Goal: Communication & Community: Participate in discussion

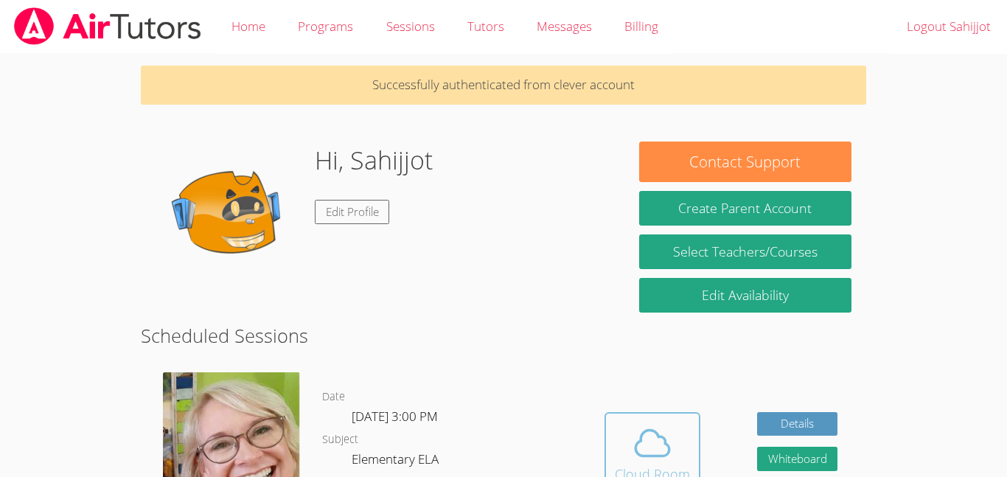
click at [630, 462] on span at bounding box center [652, 443] width 75 height 41
click at [655, 448] on icon at bounding box center [652, 443] width 41 height 41
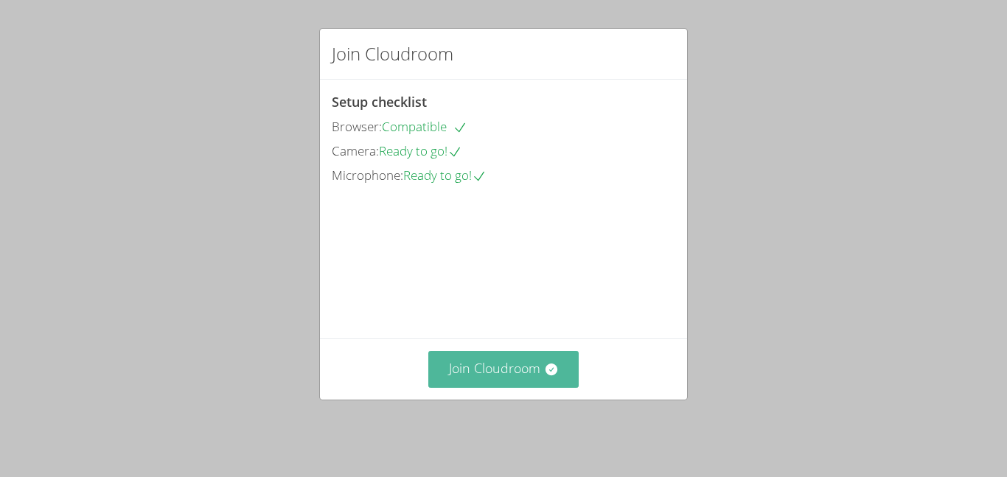
click at [490, 387] on button "Join Cloudroom" at bounding box center [503, 369] width 151 height 36
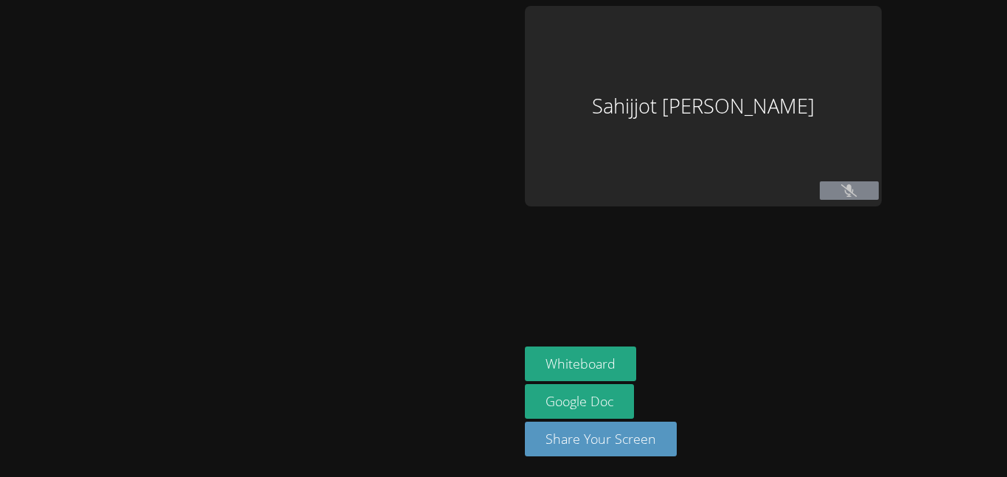
click at [484, 423] on div at bounding box center [259, 238] width 507 height 465
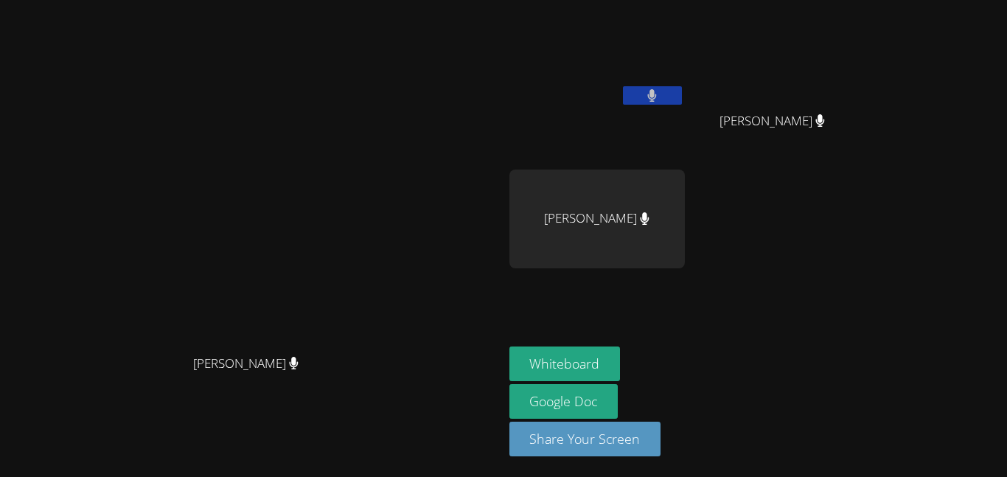
click at [866, 321] on div "Sahijjot Taunk Zylah Bustamante Zylah Bustamante Abubakr Nazari" at bounding box center [688, 167] width 357 height 322
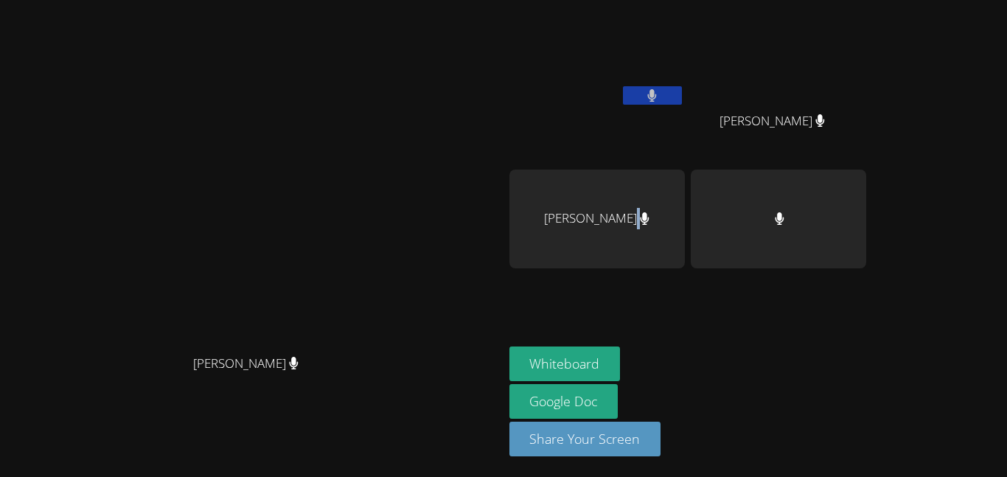
click at [224, 240] on video at bounding box center [251, 209] width 221 height 277
click at [650, 220] on icon at bounding box center [645, 218] width 10 height 13
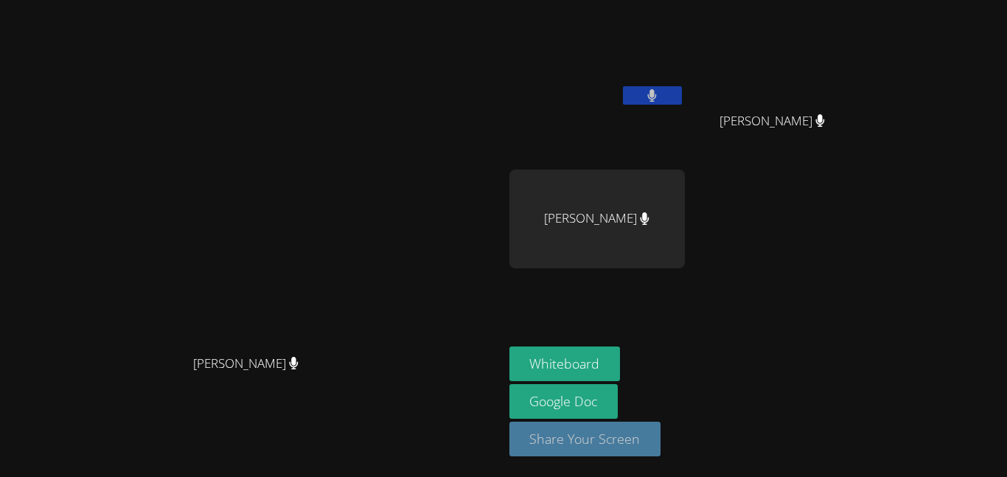
click at [661, 439] on button "Share Your Screen" at bounding box center [586, 439] width 152 height 35
click at [685, 248] on div "Kainat Beekzad" at bounding box center [598, 219] width 176 height 99
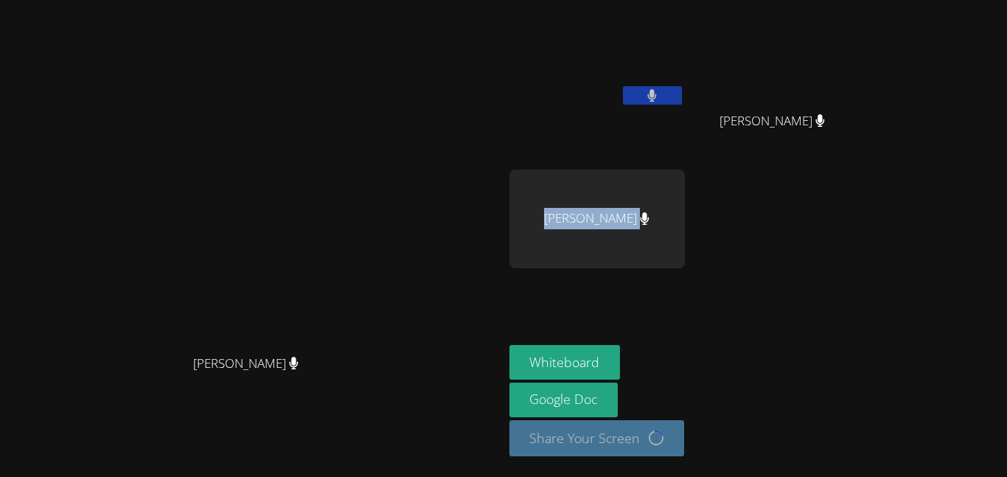
click at [685, 248] on div "Kainat Beekzad" at bounding box center [598, 219] width 176 height 99
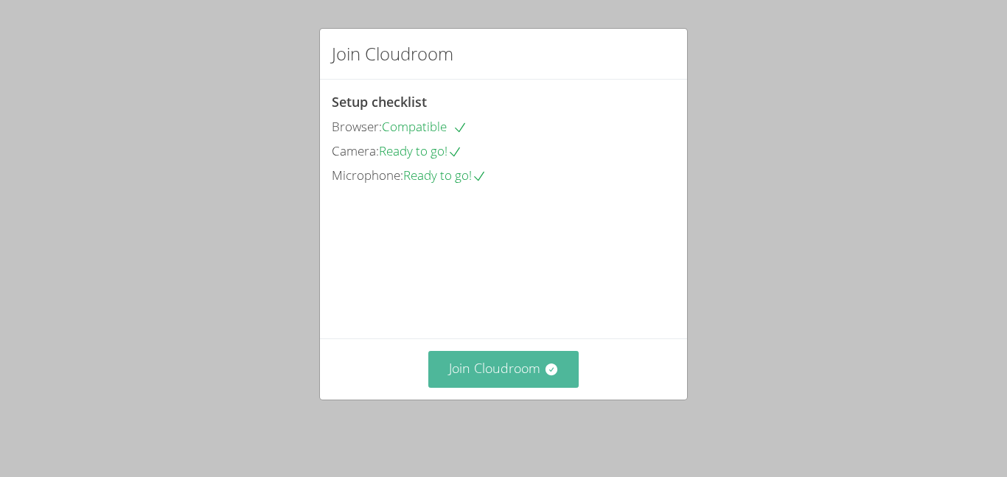
click at [550, 375] on icon at bounding box center [551, 370] width 12 height 12
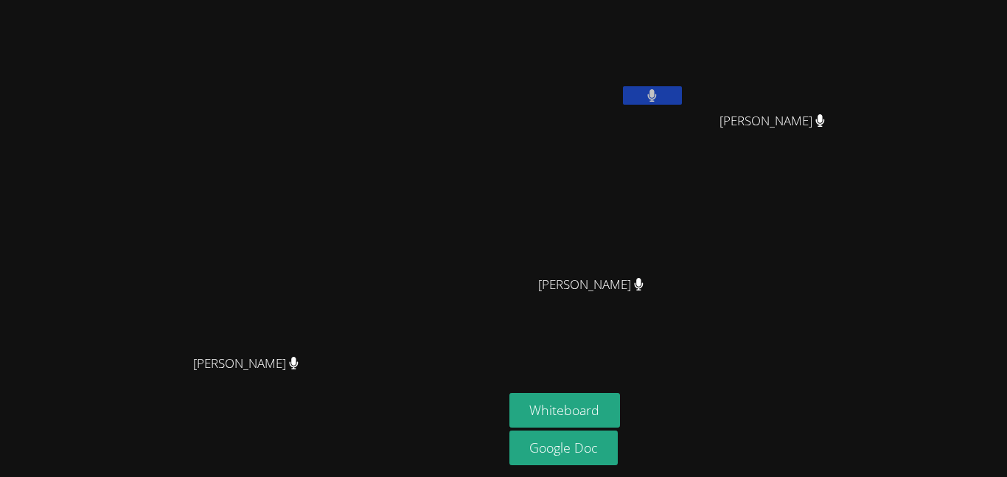
click at [657, 97] on icon at bounding box center [652, 95] width 10 height 13
click at [682, 102] on button at bounding box center [652, 95] width 59 height 18
click at [685, 85] on video at bounding box center [598, 55] width 176 height 99
click at [685, 77] on video at bounding box center [598, 55] width 176 height 99
click at [829, 93] on video at bounding box center [779, 55] width 176 height 99
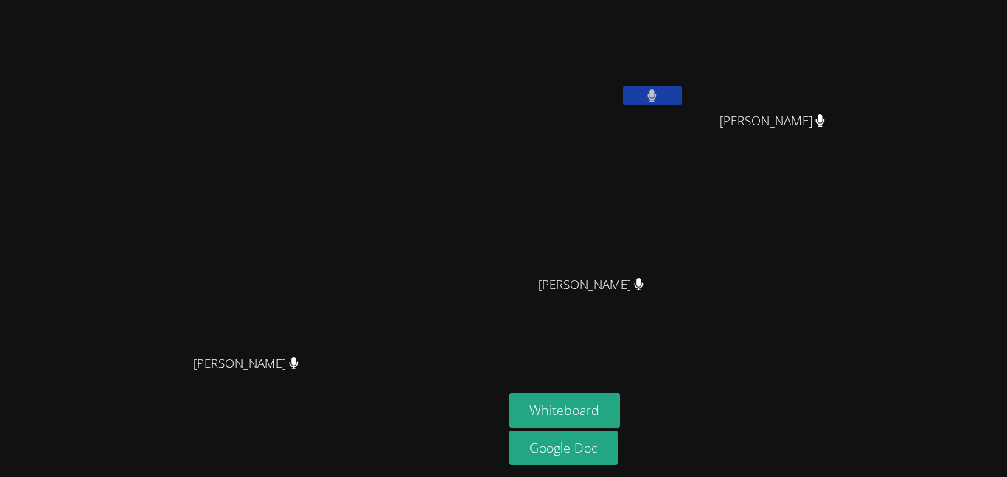
click at [682, 103] on button at bounding box center [652, 95] width 59 height 18
click at [657, 94] on icon at bounding box center [652, 95] width 9 height 13
click at [682, 86] on button at bounding box center [652, 95] width 59 height 18
click at [685, 118] on div "Sahijjot Taunk" at bounding box center [598, 85] width 176 height 158
click at [682, 90] on button at bounding box center [652, 95] width 59 height 18
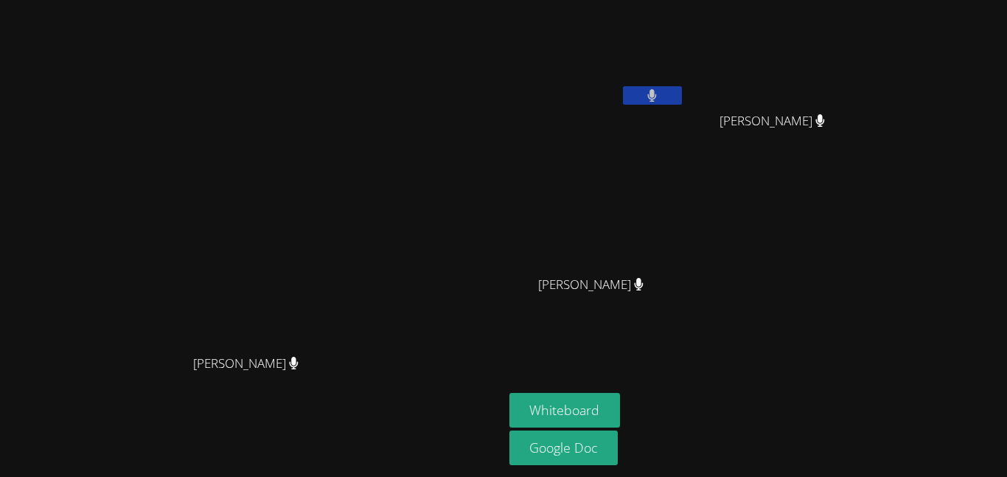
click at [682, 95] on button at bounding box center [652, 95] width 59 height 18
click at [685, 83] on video at bounding box center [598, 55] width 176 height 99
click at [660, 100] on icon at bounding box center [651, 95] width 15 height 13
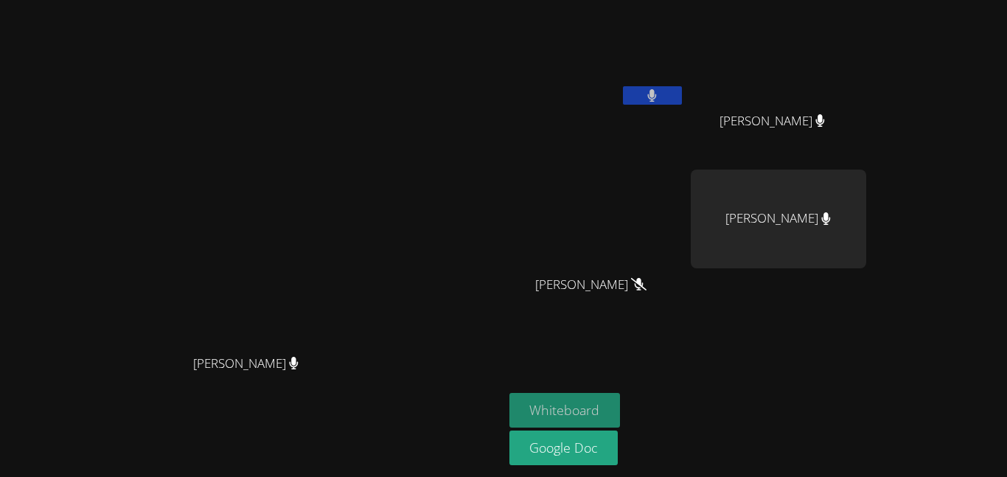
click at [621, 397] on button "Whiteboard" at bounding box center [565, 410] width 111 height 35
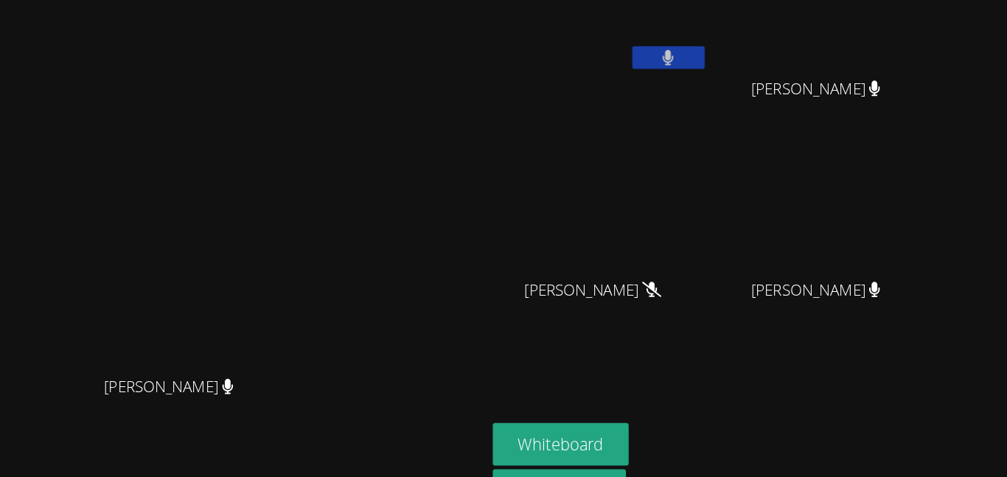
click at [362, 263] on video at bounding box center [251, 209] width 221 height 277
drag, startPoint x: 885, startPoint y: 77, endPoint x: 810, endPoint y: 106, distance: 79.8
click at [810, 106] on div "Sahijjot Taunk Zylah Bustamante Zylah Bustamante Kainat Beekzad Kainat Beekzad …" at bounding box center [688, 167] width 357 height 322
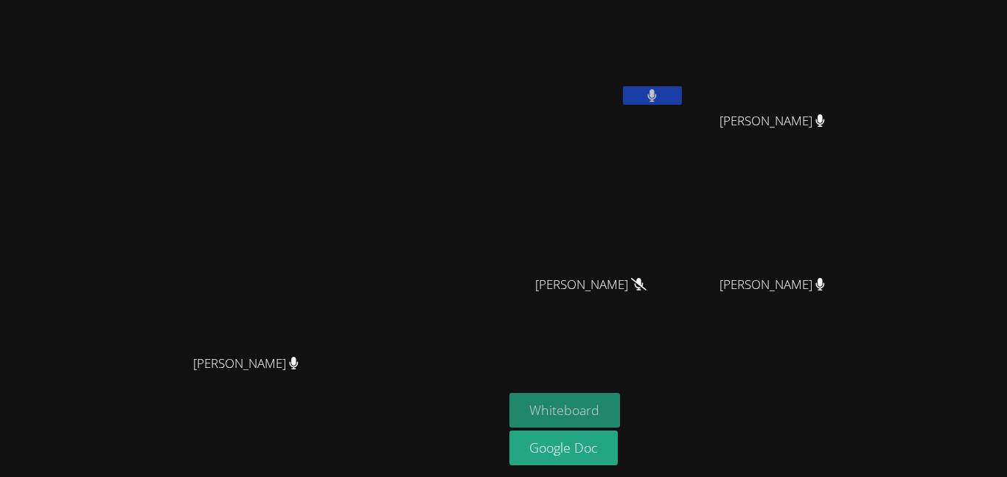
click at [621, 406] on button "Whiteboard" at bounding box center [565, 410] width 111 height 35
click at [510, 393] on button "Whiteboard" at bounding box center [565, 410] width 111 height 35
click at [621, 417] on button "Whiteboard" at bounding box center [565, 410] width 111 height 35
click at [621, 396] on button "Whiteboard" at bounding box center [565, 410] width 111 height 35
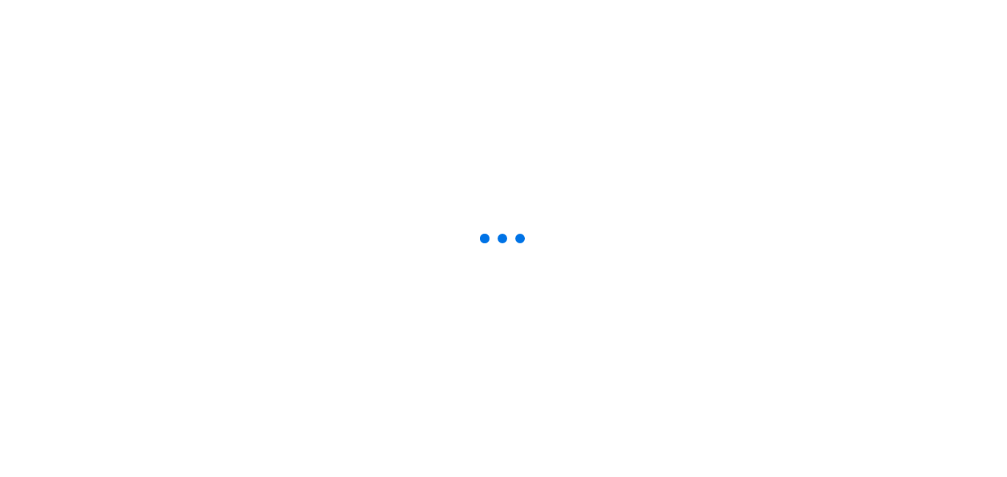
click at [946, 476] on div at bounding box center [503, 238] width 1007 height 477
click at [1007, 476] on div at bounding box center [503, 238] width 1007 height 477
click at [461, 336] on div at bounding box center [503, 238] width 1007 height 477
click at [529, 317] on div at bounding box center [503, 238] width 1007 height 477
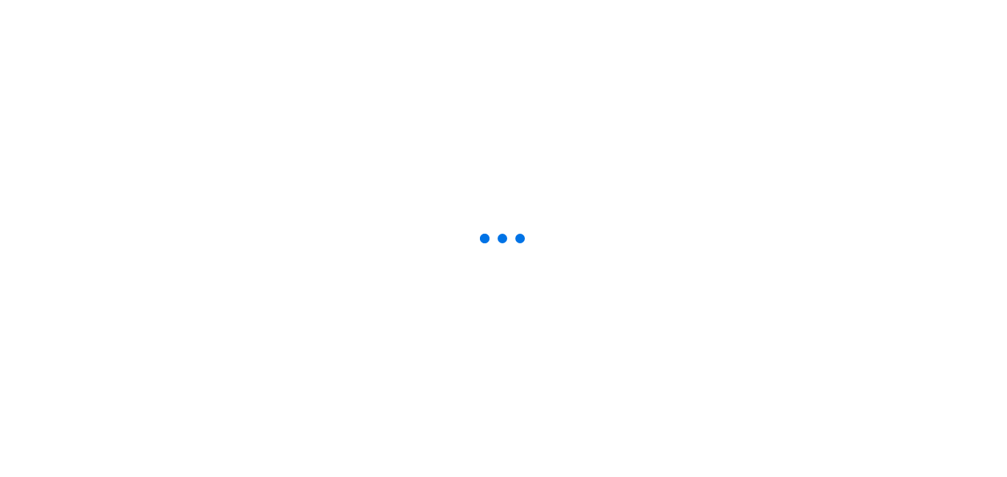
click at [529, 317] on div at bounding box center [503, 238] width 1007 height 477
